Goal: Task Accomplishment & Management: Manage account settings

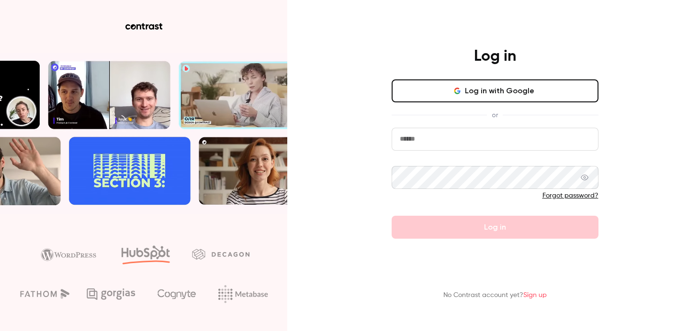
click at [458, 90] on icon "button" at bounding box center [457, 91] width 8 height 8
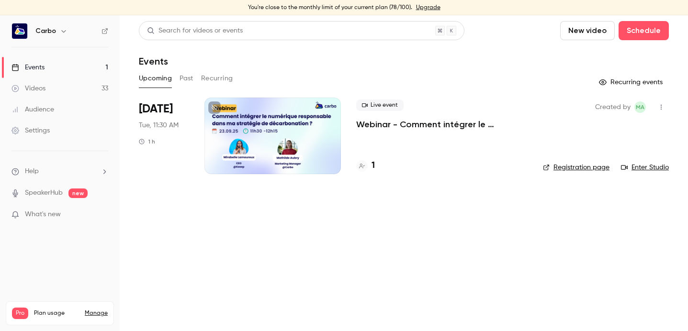
click at [58, 31] on button "button" at bounding box center [63, 30] width 11 height 11
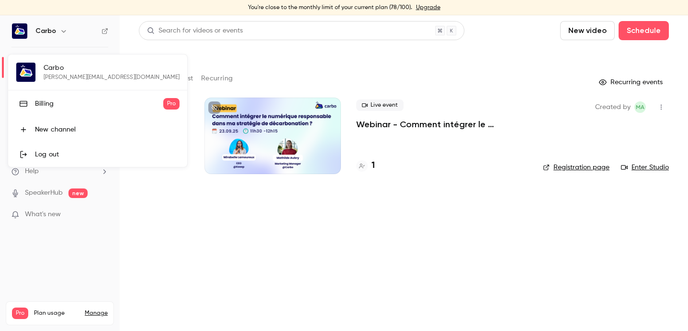
click at [515, 61] on div at bounding box center [344, 165] width 688 height 331
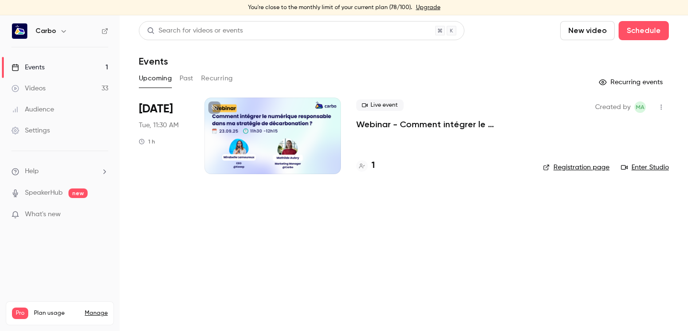
click at [184, 75] on button "Past" at bounding box center [187, 78] width 14 height 15
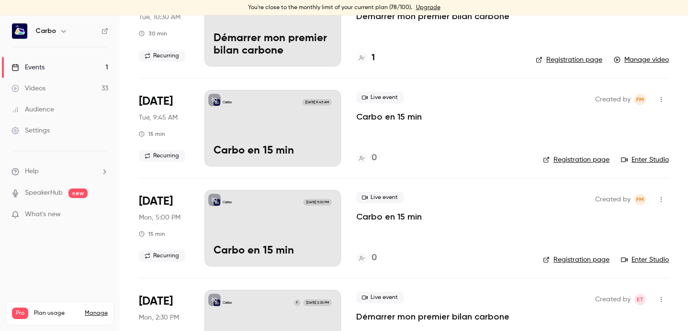
scroll to position [5905, 0]
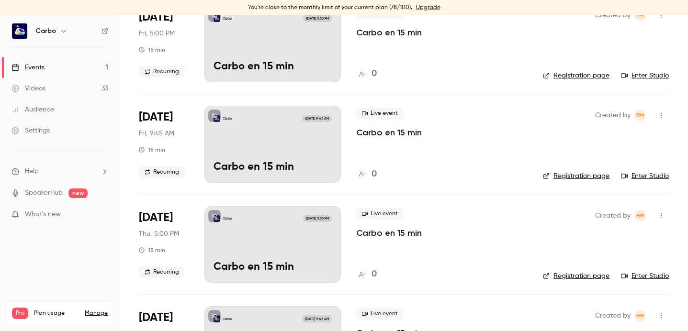
click at [45, 90] on div "Videos" at bounding box center [28, 89] width 34 height 10
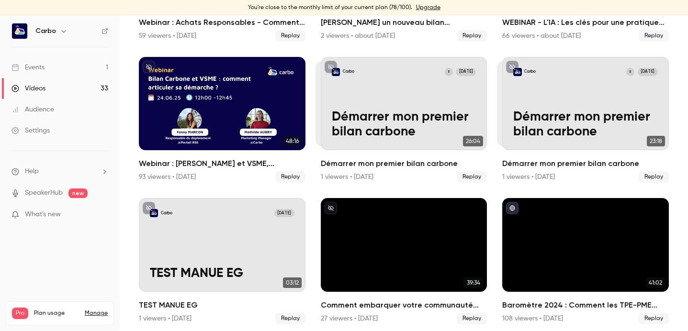
scroll to position [183, 0]
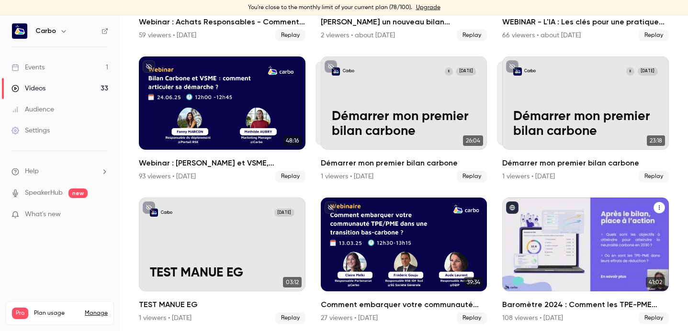
click at [657, 205] on icon "Baromètre 2024 : Comment les TPE-PME s’emparent du bilan carbone ?" at bounding box center [660, 208] width 6 height 6
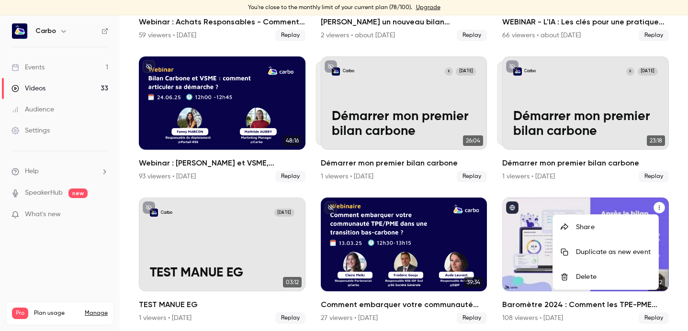
click at [669, 183] on div at bounding box center [344, 165] width 688 height 331
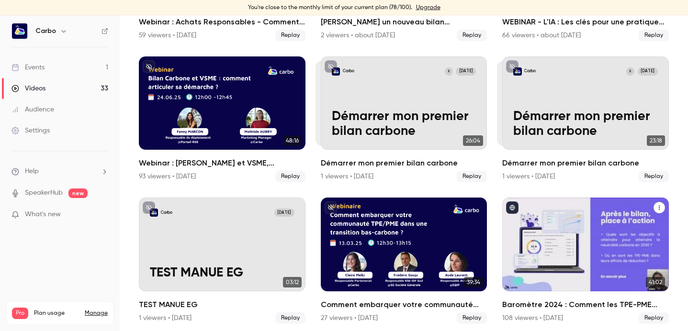
click at [532, 260] on div "Baromètre 2024 : Comment les TPE-PME s’emparent du bilan carbone ?" at bounding box center [585, 245] width 167 height 94
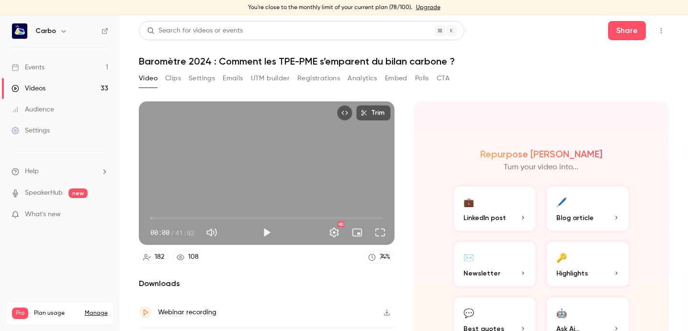
click at [177, 76] on button "Clips" at bounding box center [173, 78] width 16 height 15
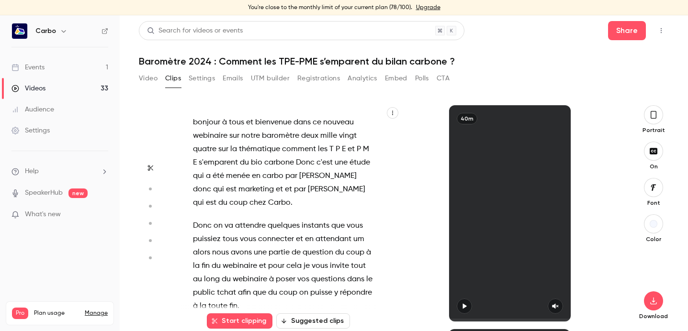
click at [654, 34] on button "Top Bar Actions" at bounding box center [661, 30] width 15 height 15
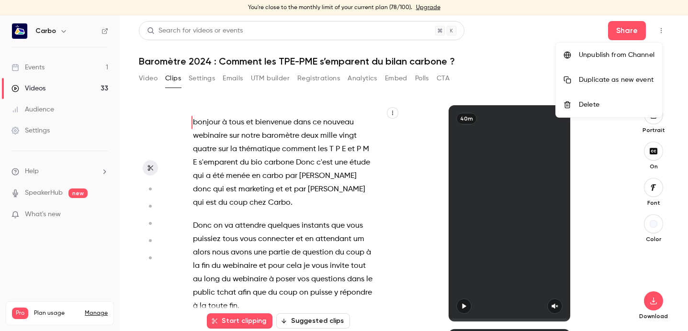
scroll to position [15, 0]
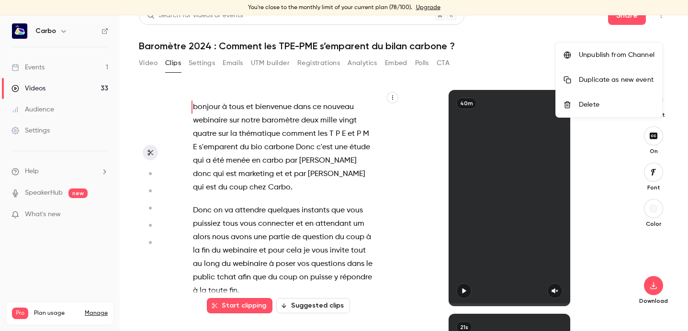
click at [638, 55] on div "Unpublish from Channel" at bounding box center [617, 55] width 76 height 10
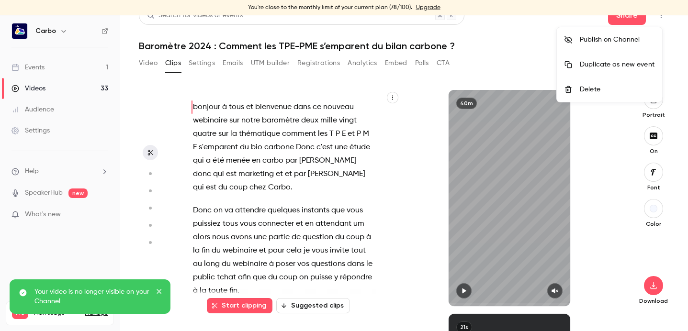
click at [479, 29] on div at bounding box center [344, 165] width 688 height 331
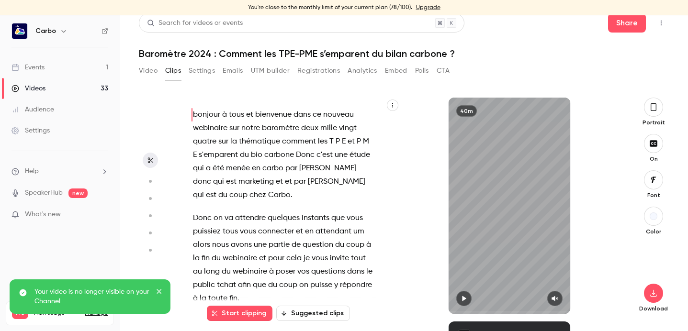
scroll to position [0, 0]
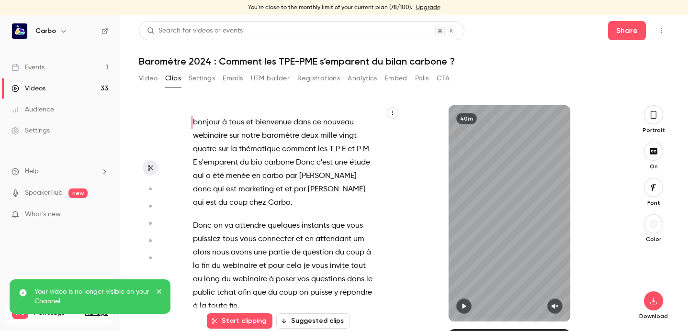
click at [313, 83] on button "Registrations" at bounding box center [318, 78] width 43 height 15
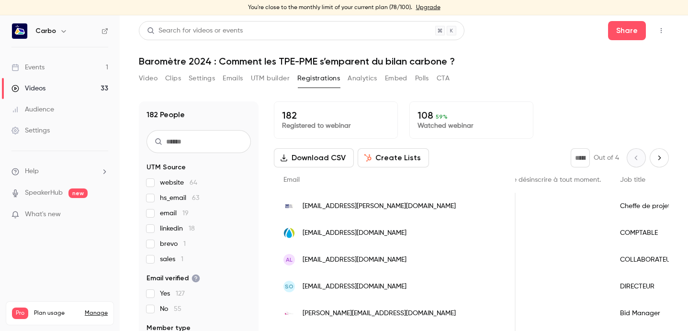
scroll to position [0, 1883]
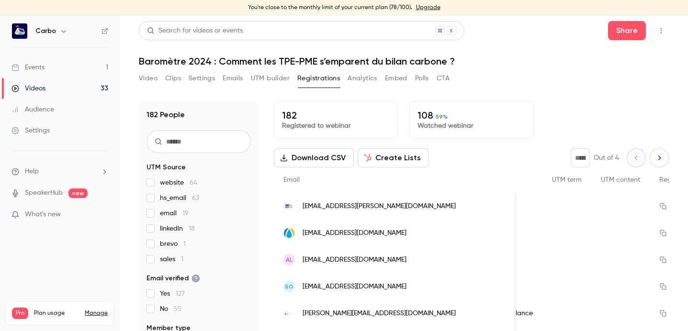
click at [147, 82] on button "Video" at bounding box center [148, 78] width 19 height 15
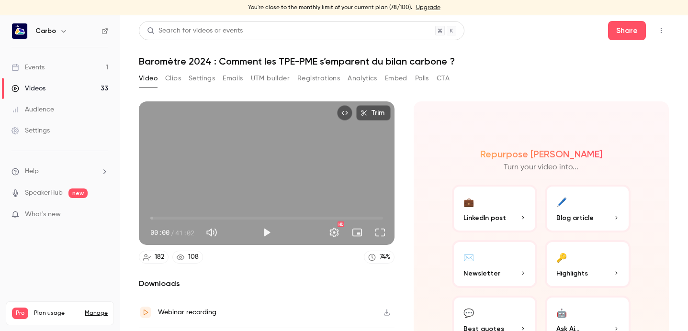
click at [45, 63] on link "Events 1" at bounding box center [60, 67] width 120 height 21
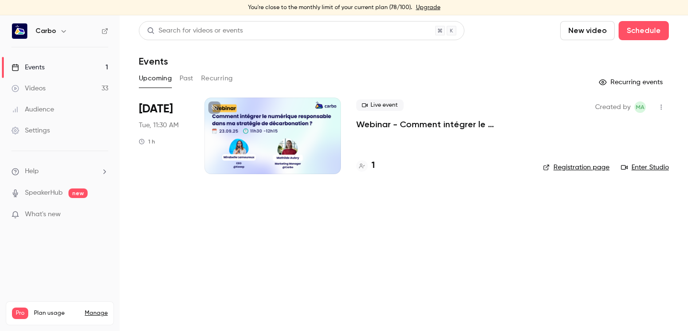
click at [181, 77] on button "Past" at bounding box center [187, 78] width 14 height 15
click at [48, 89] on link "Videos 33" at bounding box center [60, 88] width 120 height 21
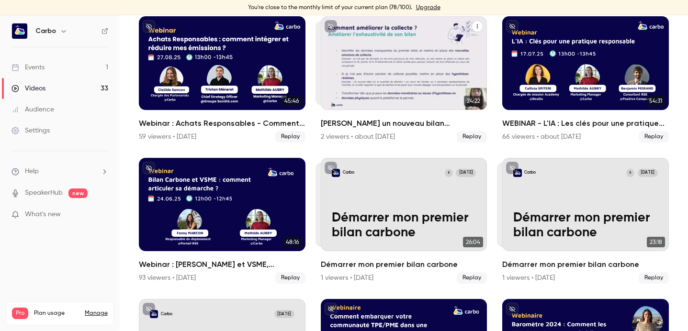
scroll to position [183, 0]
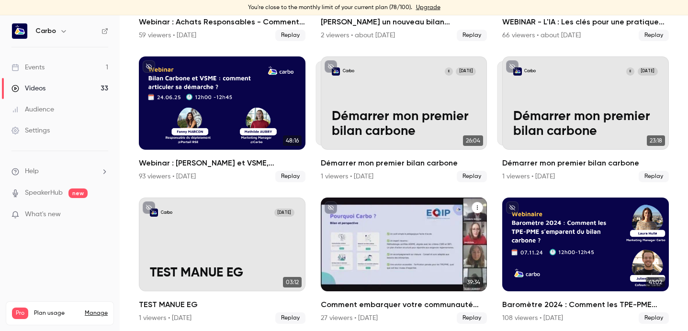
click at [400, 219] on div "Comment embarquer votre communauté TPE/PME dans une transition bas-carbone ?" at bounding box center [404, 245] width 167 height 94
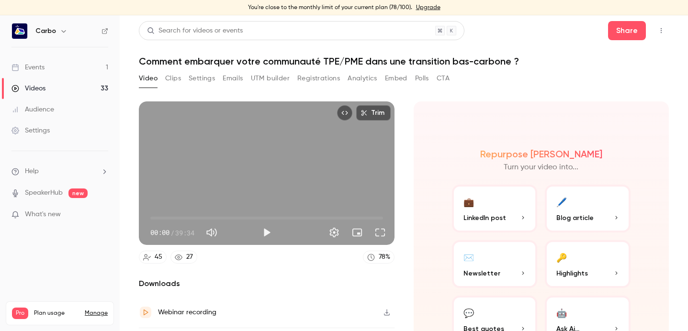
click at [322, 76] on button "Registrations" at bounding box center [318, 78] width 43 height 15
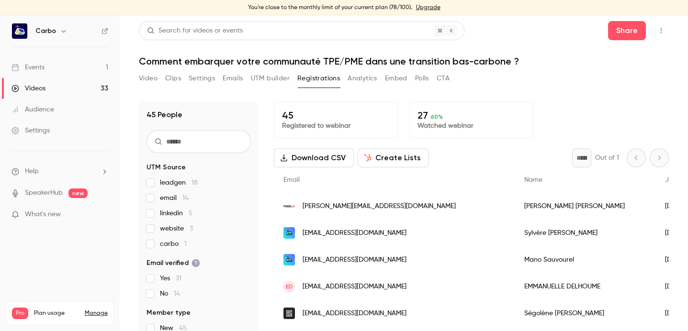
click at [56, 64] on link "Events 1" at bounding box center [60, 67] width 120 height 21
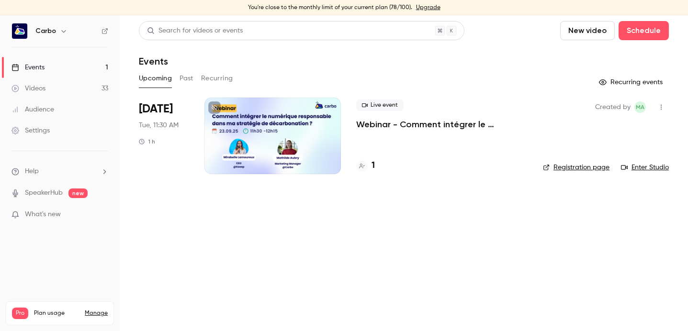
click at [48, 81] on link "Videos 33" at bounding box center [60, 88] width 120 height 21
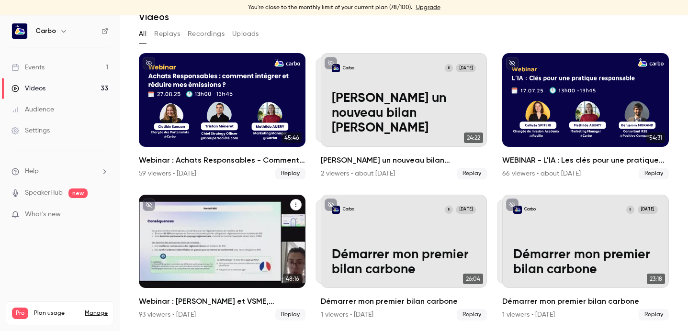
scroll to position [52, 0]
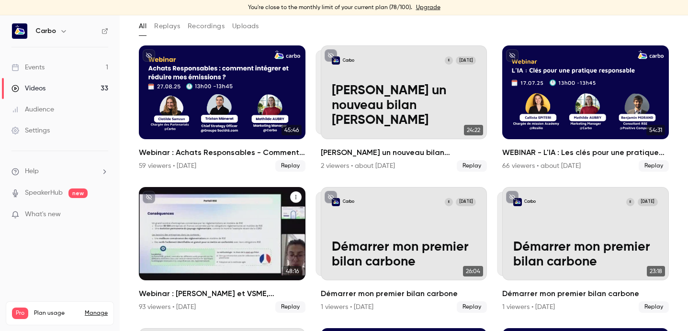
click at [207, 219] on div "Webinar : Bilan Carbone et VSME, comment articuler sa démarche ?" at bounding box center [222, 234] width 167 height 94
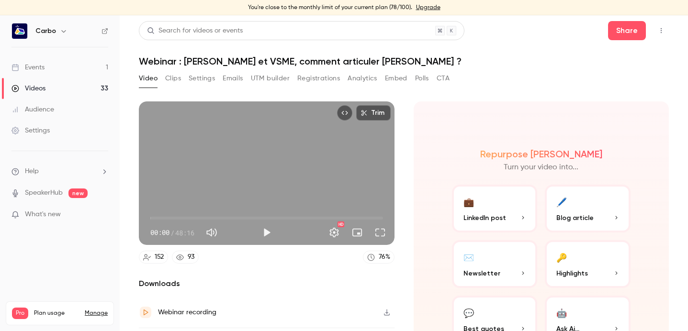
click at [316, 80] on button "Registrations" at bounding box center [318, 78] width 43 height 15
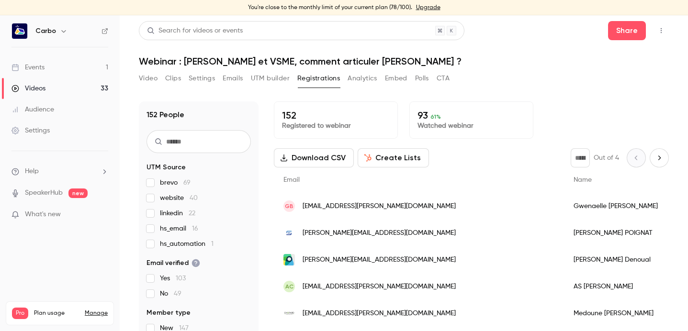
click at [50, 70] on link "Events 1" at bounding box center [60, 67] width 120 height 21
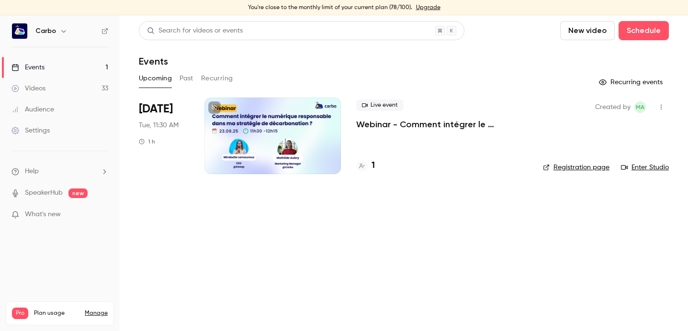
click at [47, 86] on link "Videos 33" at bounding box center [60, 88] width 120 height 21
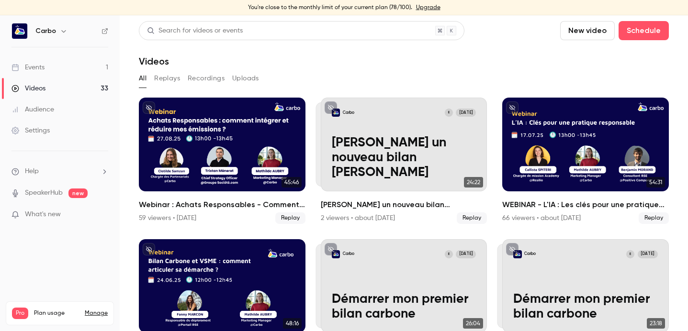
click at [205, 80] on button "Recordings" at bounding box center [206, 78] width 37 height 15
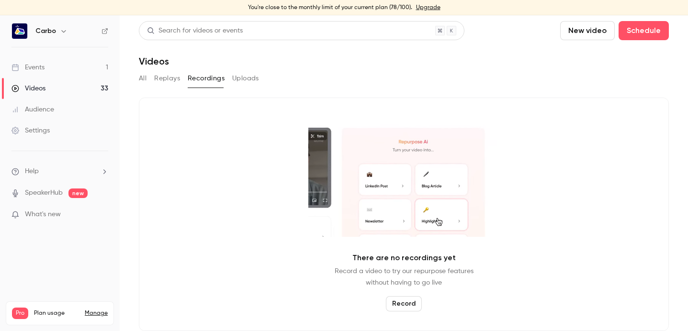
click at [171, 77] on button "Replays" at bounding box center [167, 78] width 26 height 15
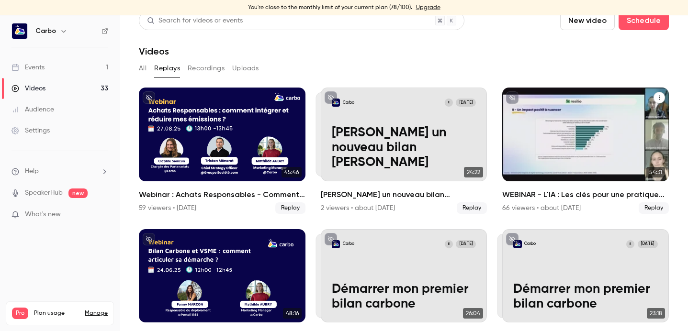
scroll to position [23, 0]
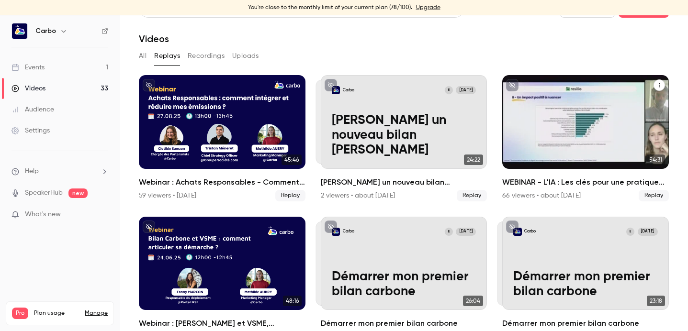
click at [564, 134] on div "WEBINAR - L'IA : Les clés pour une pratique responsable" at bounding box center [585, 122] width 167 height 94
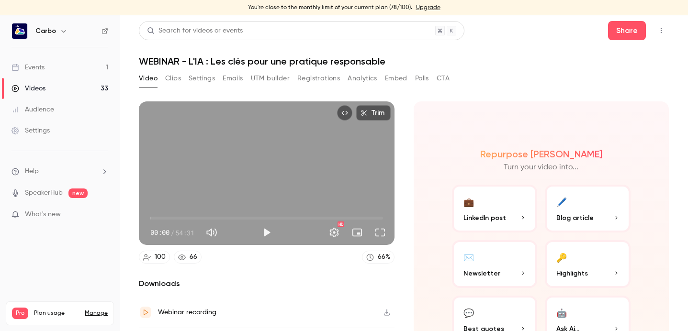
click at [311, 80] on button "Registrations" at bounding box center [318, 78] width 43 height 15
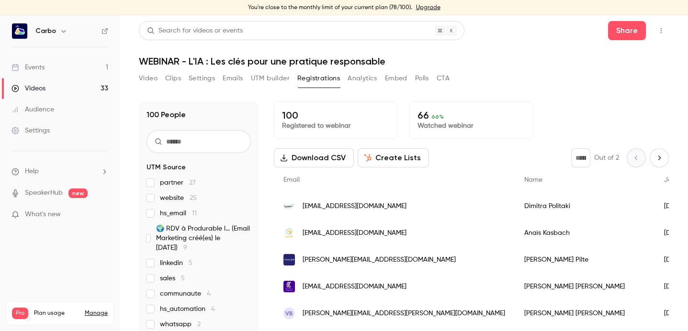
click at [74, 68] on link "Events 1" at bounding box center [60, 67] width 120 height 21
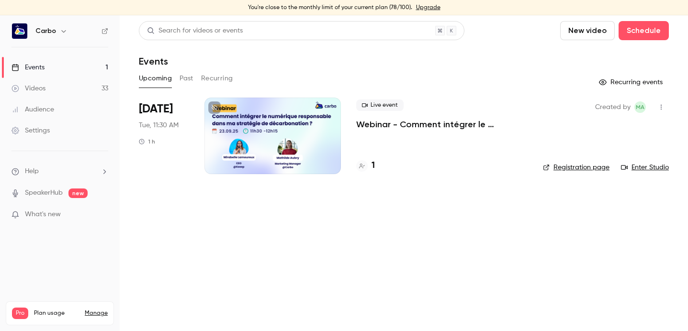
click at [663, 110] on icon "button" at bounding box center [661, 107] width 8 height 7
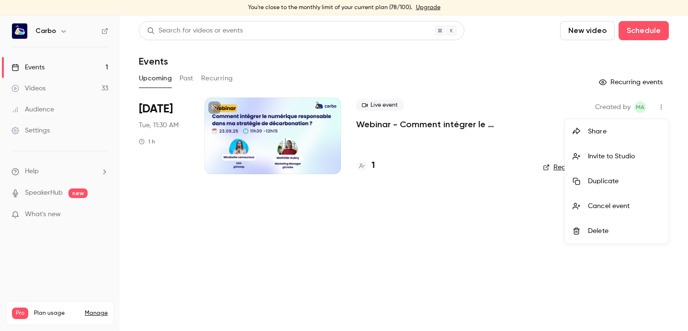
click at [452, 174] on div at bounding box center [344, 165] width 688 height 331
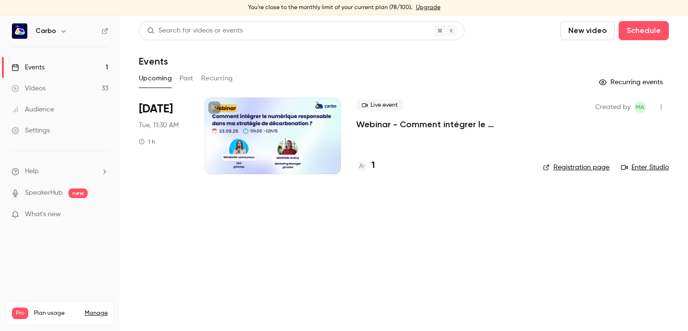
click at [656, 110] on button "button" at bounding box center [661, 107] width 15 height 15
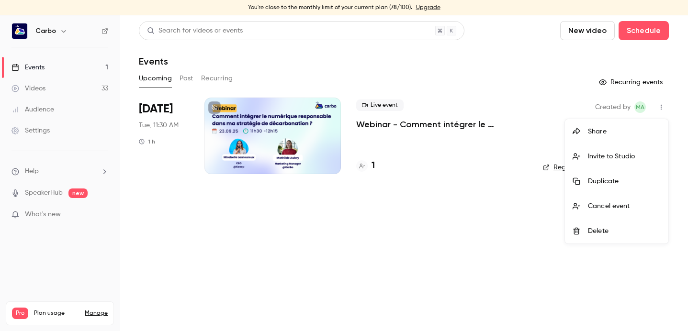
click at [259, 135] on div at bounding box center [344, 165] width 688 height 331
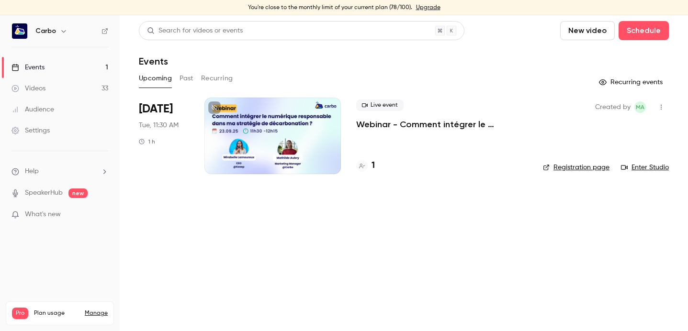
click at [280, 129] on div at bounding box center [272, 136] width 136 height 77
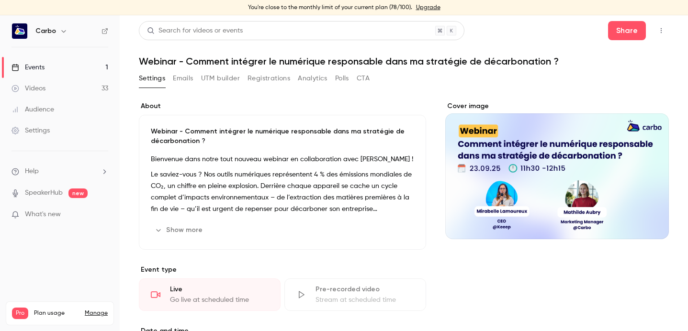
click at [657, 29] on icon "button" at bounding box center [661, 30] width 8 height 7
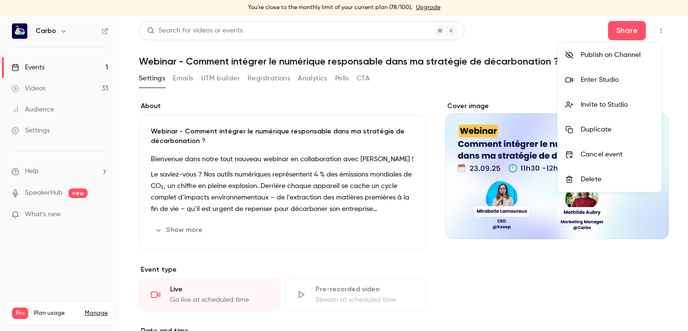
click at [634, 56] on div "Publish on Channel" at bounding box center [617, 55] width 73 height 10
click at [540, 21] on div at bounding box center [344, 165] width 688 height 331
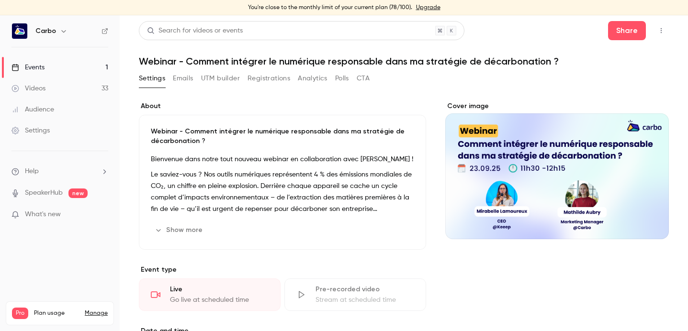
click at [279, 77] on button "Registrations" at bounding box center [269, 78] width 43 height 15
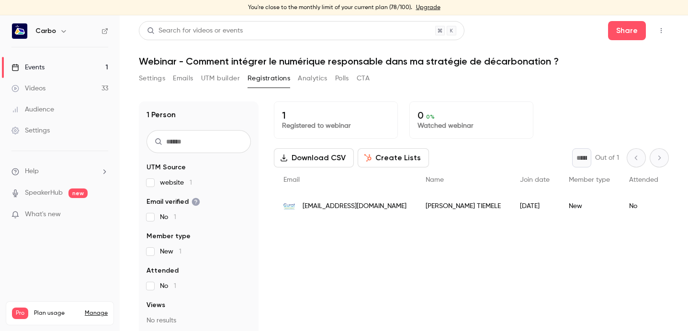
click at [73, 91] on link "Videos 33" at bounding box center [60, 88] width 120 height 21
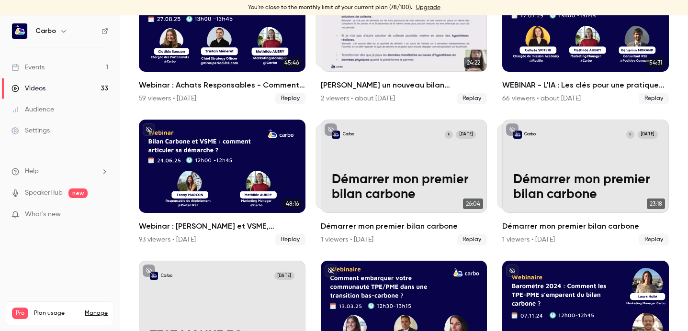
scroll to position [183, 0]
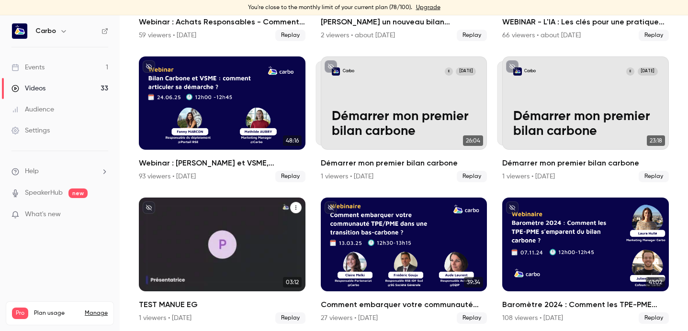
click at [295, 206] on icon "TEST MANUE EG" at bounding box center [295, 208] width 1 height 4
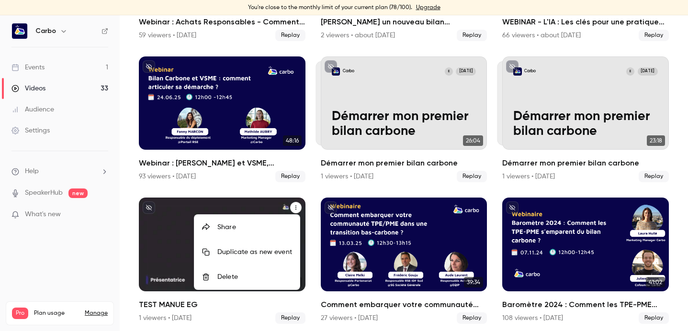
click at [246, 277] on div "Delete" at bounding box center [254, 277] width 75 height 10
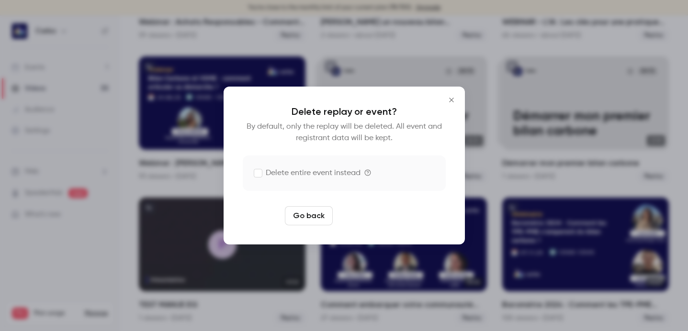
click at [362, 216] on button "Delete replay" at bounding box center [370, 215] width 67 height 19
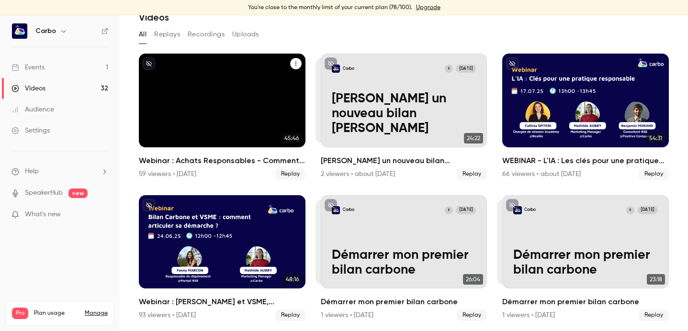
scroll to position [0, 0]
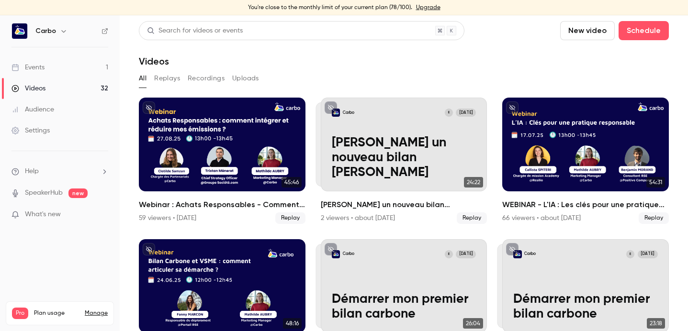
click at [91, 310] on link "Manage" at bounding box center [96, 314] width 23 height 8
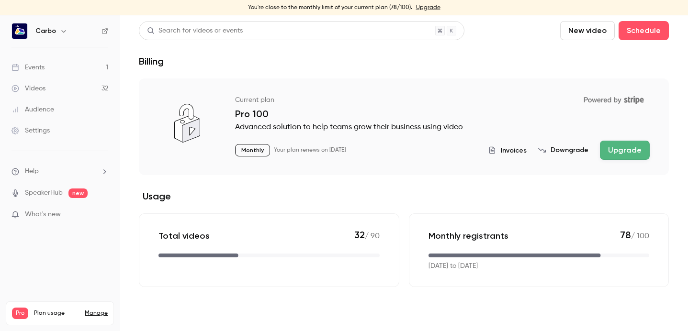
click at [29, 64] on div "Events" at bounding box center [27, 68] width 33 height 10
